Goal: Information Seeking & Learning: Learn about a topic

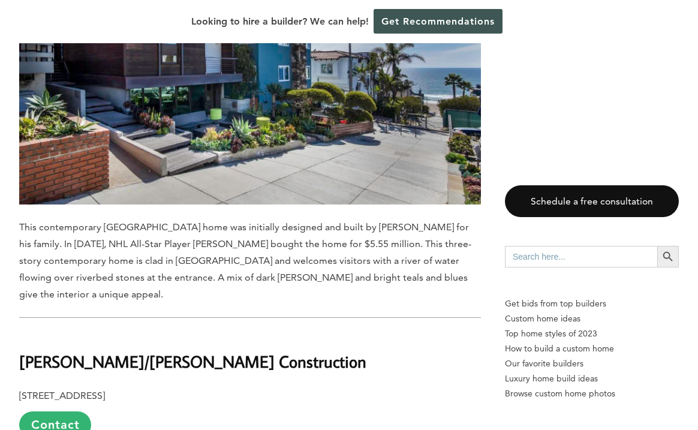
scroll to position [2741, 0]
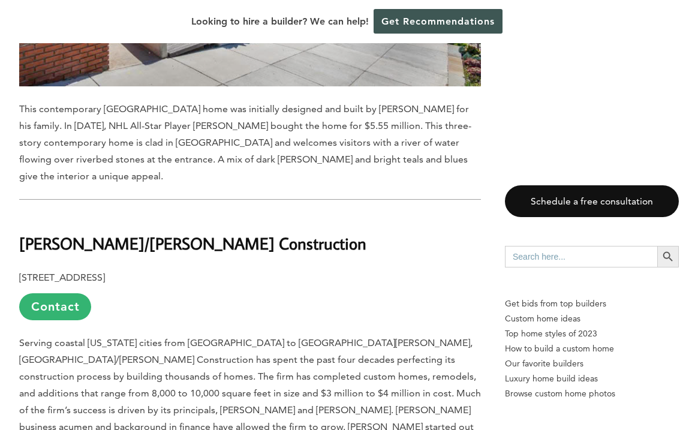
click at [168, 233] on b "[PERSON_NAME]/[PERSON_NAME] Construction" at bounding box center [192, 243] width 347 height 21
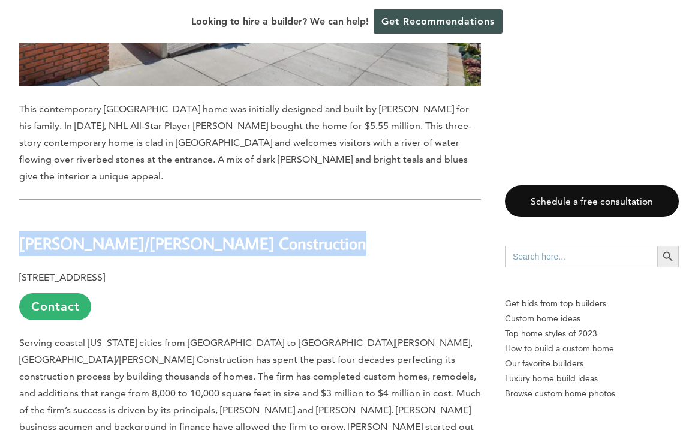
click at [168, 233] on b "[PERSON_NAME]/[PERSON_NAME] Construction" at bounding box center [192, 243] width 347 height 21
copy div "[PERSON_NAME]/[PERSON_NAME] Construction"
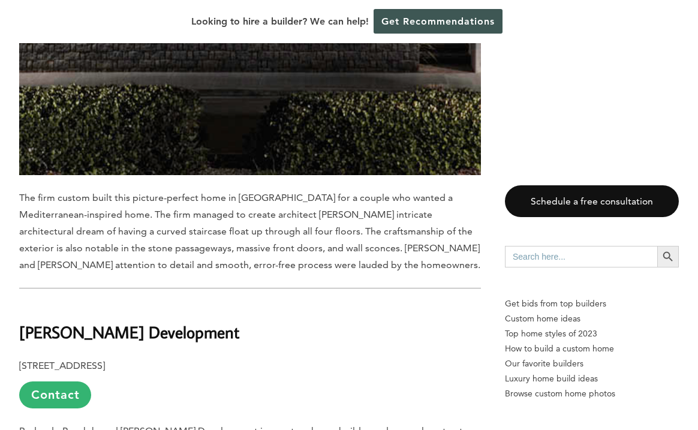
scroll to position [3889, 0]
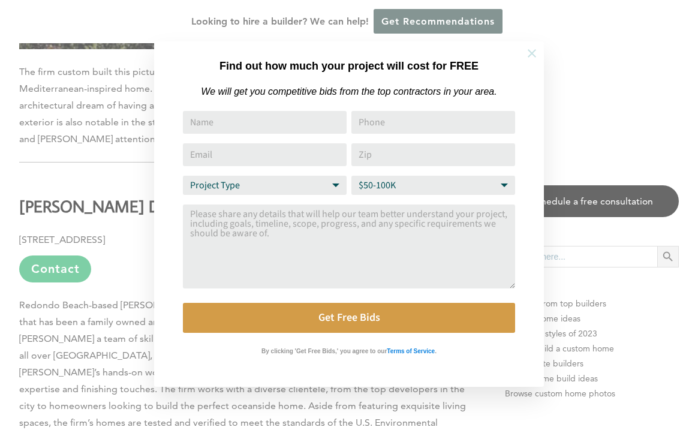
click at [528, 59] on icon at bounding box center [532, 53] width 13 height 13
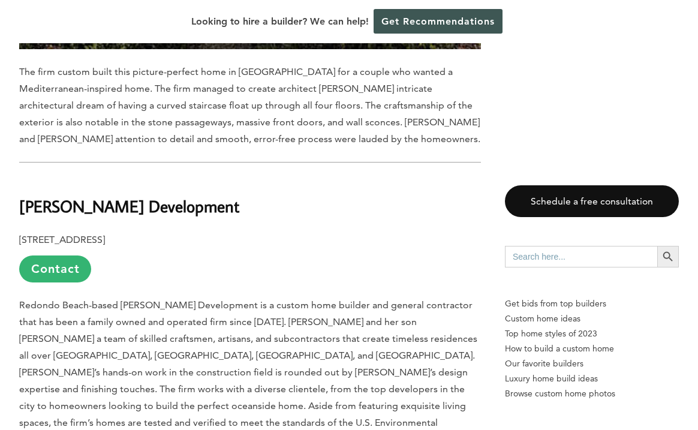
click at [132, 196] on b "[PERSON_NAME] Development" at bounding box center [129, 206] width 220 height 21
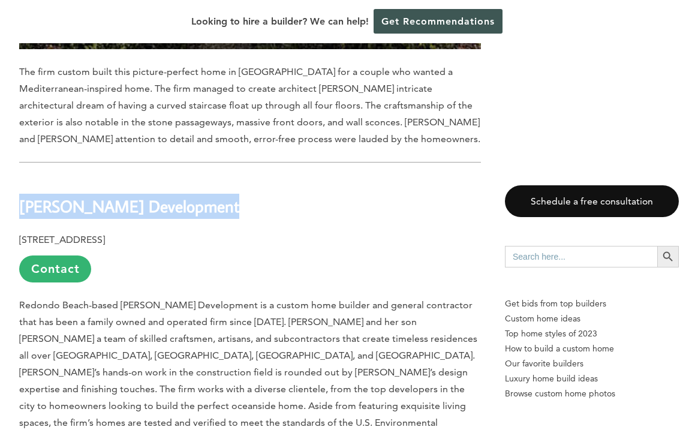
click at [132, 196] on b "[PERSON_NAME] Development" at bounding box center [129, 206] width 220 height 21
copy div "[PERSON_NAME] Development"
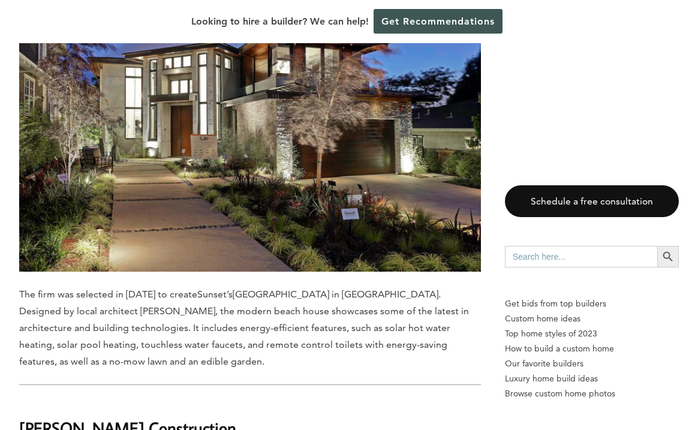
scroll to position [5911, 0]
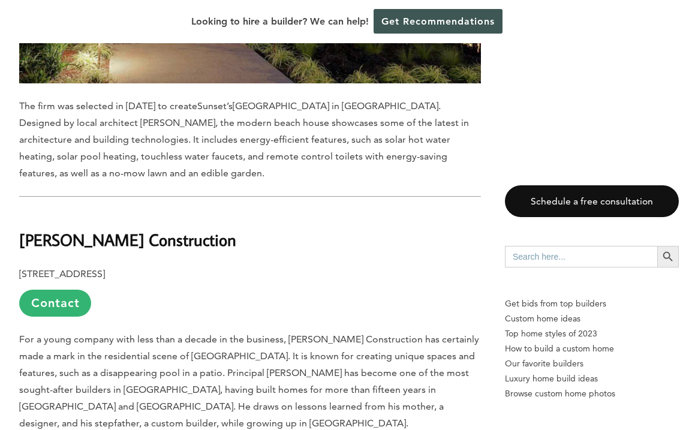
click at [100, 229] on b "[PERSON_NAME] Construction" at bounding box center [127, 239] width 217 height 21
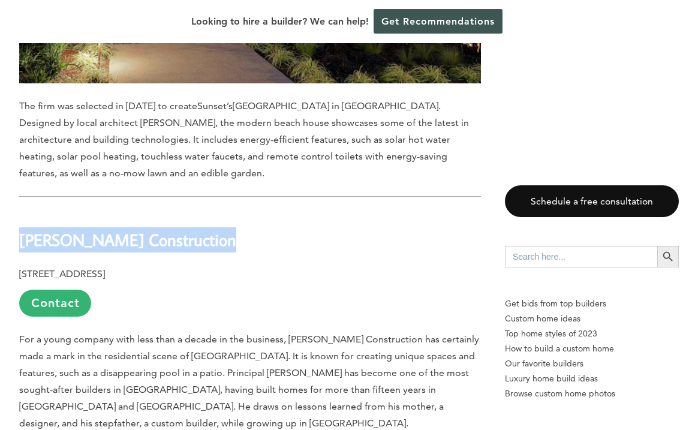
click at [100, 229] on b "[PERSON_NAME] Construction" at bounding box center [127, 239] width 217 height 21
copy div "[PERSON_NAME] Construction"
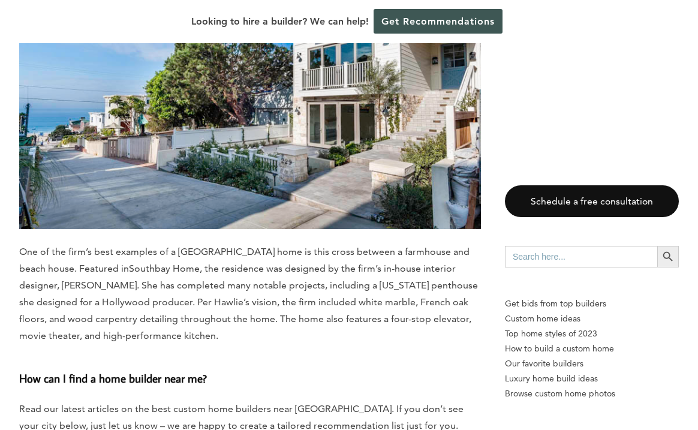
scroll to position [12047, 0]
